Goal: Transaction & Acquisition: Purchase product/service

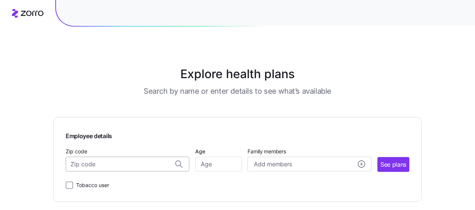
click at [125, 164] on input "Zip code" at bounding box center [128, 164] width 124 height 15
click at [128, 183] on span "10016, [US_STATE][GEOGRAPHIC_DATA], [GEOGRAPHIC_DATA]" at bounding box center [126, 184] width 104 height 9
type input "10016, [US_STATE][GEOGRAPHIC_DATA], [GEOGRAPHIC_DATA]"
click at [220, 166] on input "Age" at bounding box center [218, 164] width 46 height 15
type input "54"
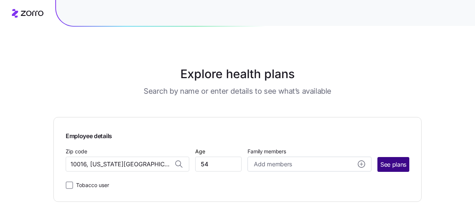
click at [394, 164] on span "See plans" at bounding box center [393, 164] width 26 height 9
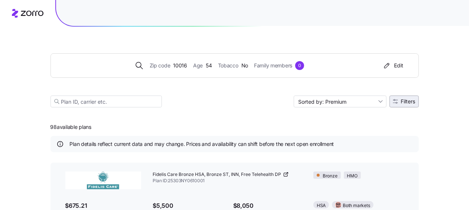
click at [407, 104] on span "Filters" at bounding box center [408, 101] width 14 height 5
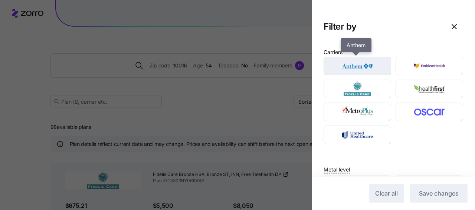
click at [354, 69] on img "button" at bounding box center [357, 66] width 55 height 15
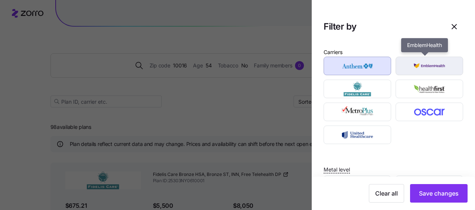
click at [430, 69] on img "button" at bounding box center [429, 66] width 55 height 15
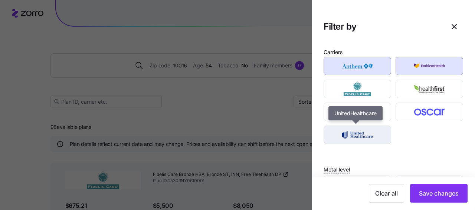
click at [377, 133] on img "button" at bounding box center [357, 135] width 55 height 15
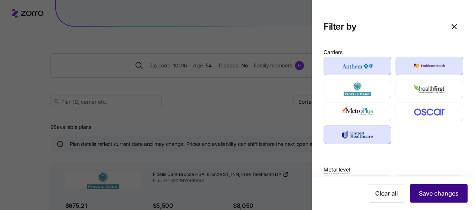
click at [434, 195] on span "Save changes" at bounding box center [439, 193] width 40 height 9
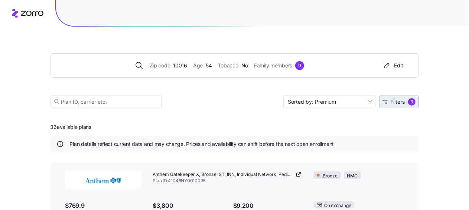
click at [392, 103] on span "Filters" at bounding box center [397, 101] width 14 height 5
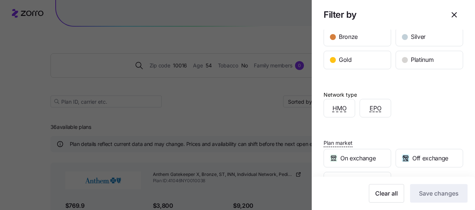
scroll to position [148, 0]
click at [378, 106] on span "EPO" at bounding box center [376, 108] width 12 height 9
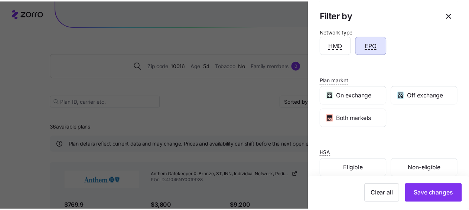
scroll to position [221, 0]
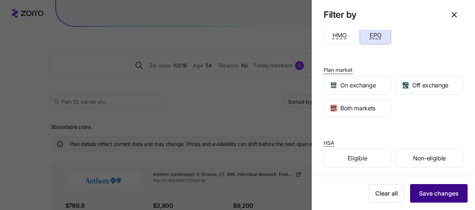
click at [435, 193] on span "Save changes" at bounding box center [439, 193] width 40 height 9
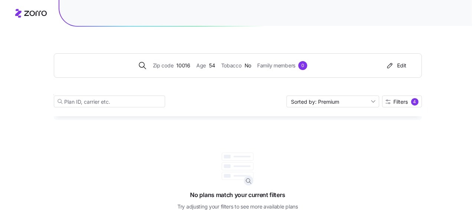
scroll to position [0, 0]
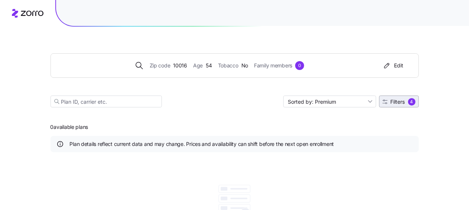
click at [410, 101] on div "4" at bounding box center [411, 101] width 7 height 7
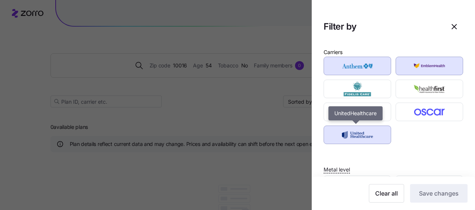
click at [378, 134] on img "button" at bounding box center [357, 135] width 55 height 15
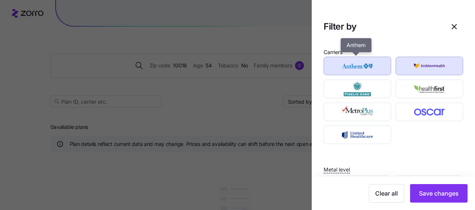
click at [350, 64] on img "button" at bounding box center [357, 66] width 55 height 15
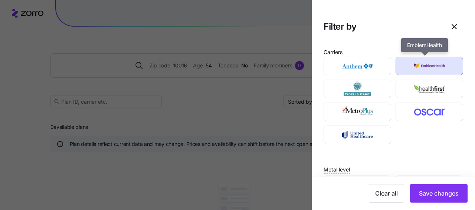
click at [422, 69] on img "button" at bounding box center [429, 66] width 55 height 15
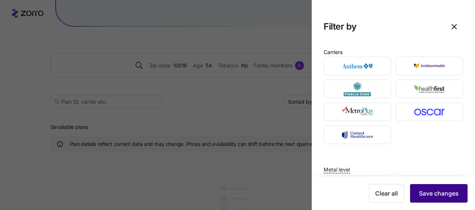
click at [438, 196] on span "Save changes" at bounding box center [439, 193] width 40 height 9
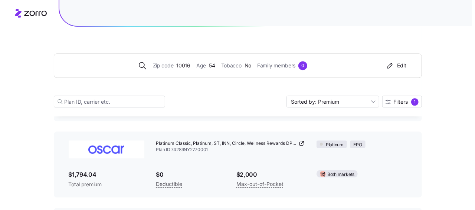
scroll to position [870, 0]
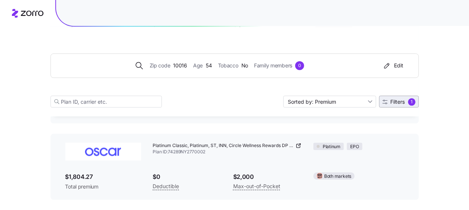
click at [400, 99] on span "Filters" at bounding box center [397, 101] width 14 height 5
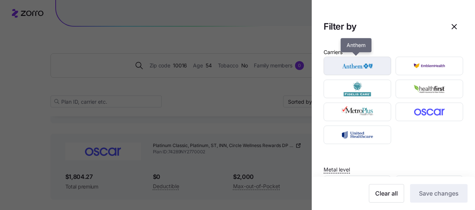
click at [370, 69] on img "button" at bounding box center [357, 66] width 55 height 15
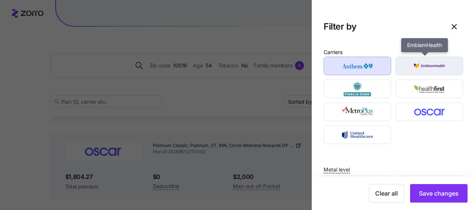
click at [426, 67] on img "button" at bounding box center [429, 66] width 55 height 15
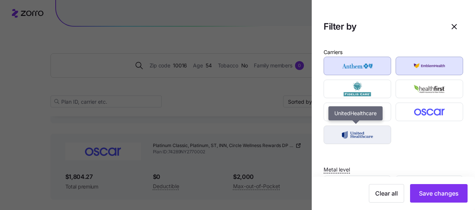
click at [364, 133] on img "button" at bounding box center [357, 135] width 55 height 15
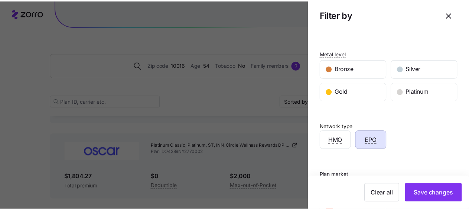
scroll to position [148, 0]
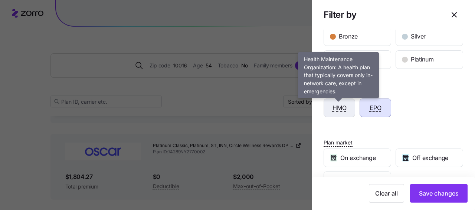
click at [343, 104] on span "HMO" at bounding box center [339, 108] width 14 height 9
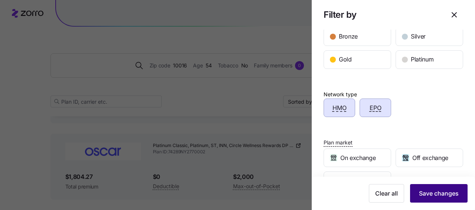
click at [430, 194] on span "Save changes" at bounding box center [439, 193] width 40 height 9
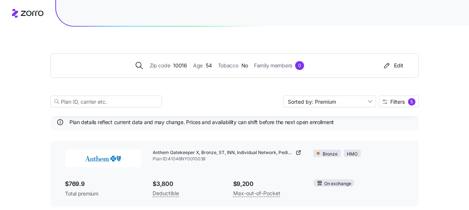
scroll to position [0, 0]
